Goal: Register for event/course

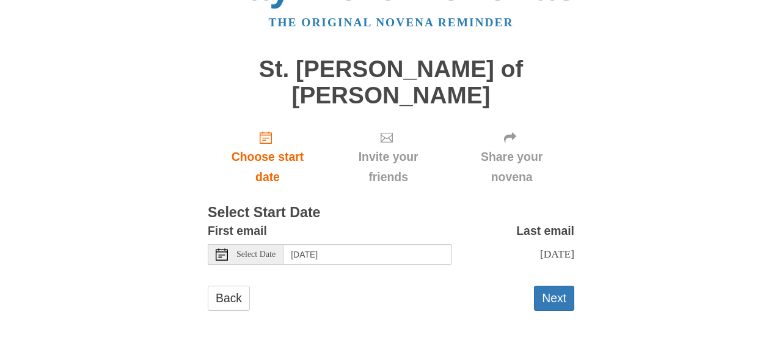
scroll to position [49, 0]
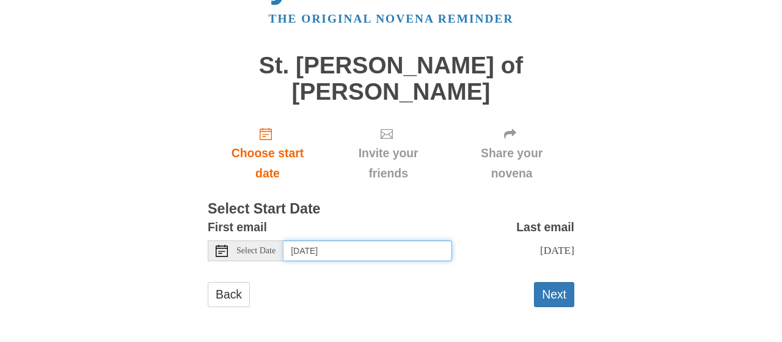
click at [372, 251] on input "[DATE]" at bounding box center [368, 250] width 169 height 21
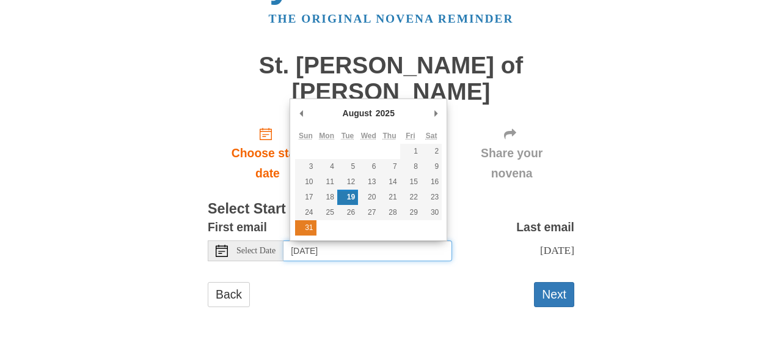
type input "[DATE]"
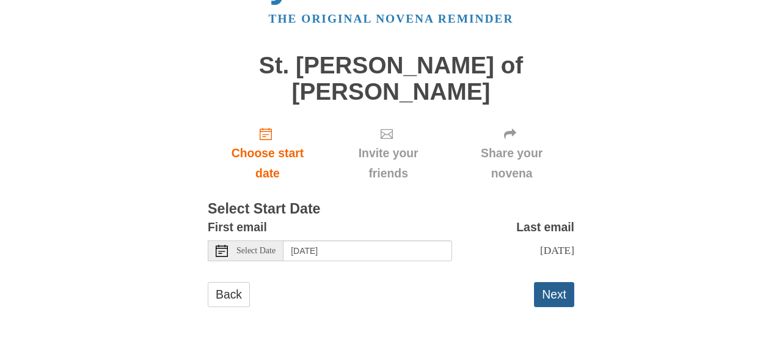
click at [558, 307] on button "Next" at bounding box center [554, 294] width 40 height 25
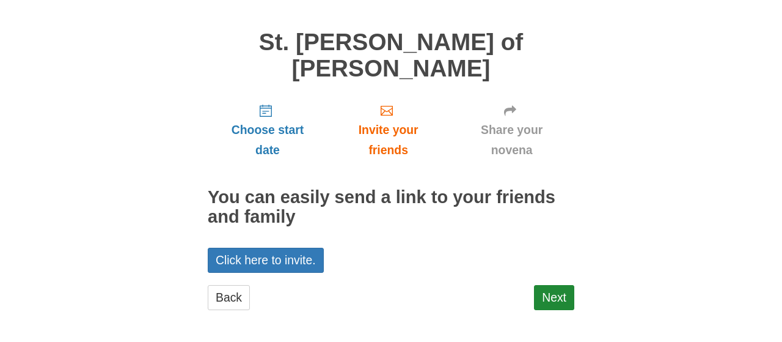
scroll to position [75, 0]
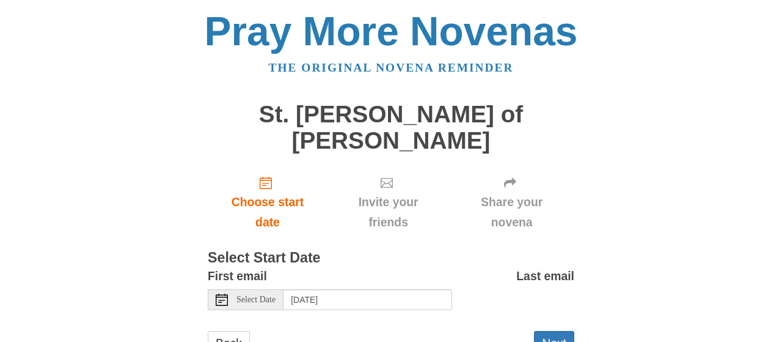
scroll to position [49, 0]
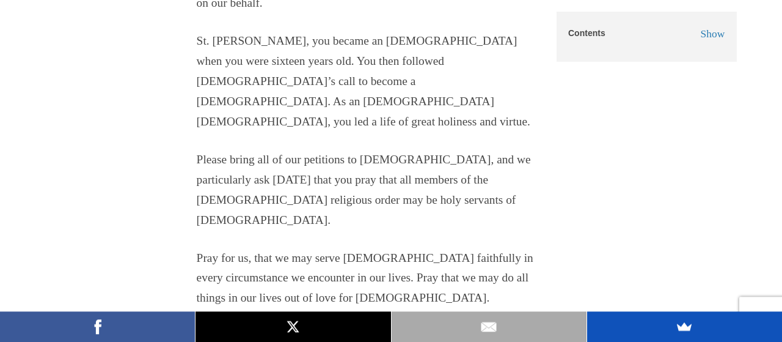
scroll to position [4792, 0]
